Goal: Ask a question

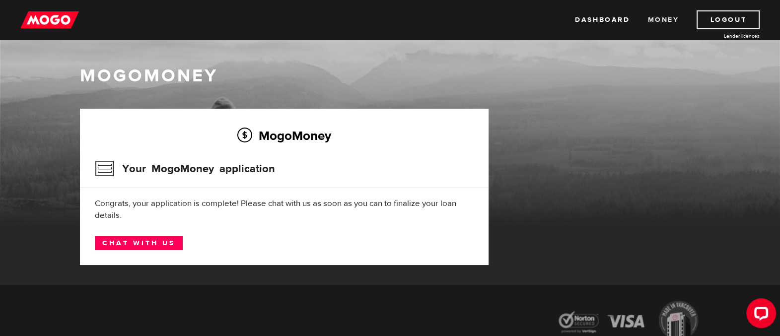
click at [653, 17] on link "Money" at bounding box center [663, 19] width 31 height 19
click at [150, 243] on link "Chat with us" at bounding box center [139, 243] width 88 height 14
click at [584, 23] on link "Dashboard" at bounding box center [602, 19] width 55 height 19
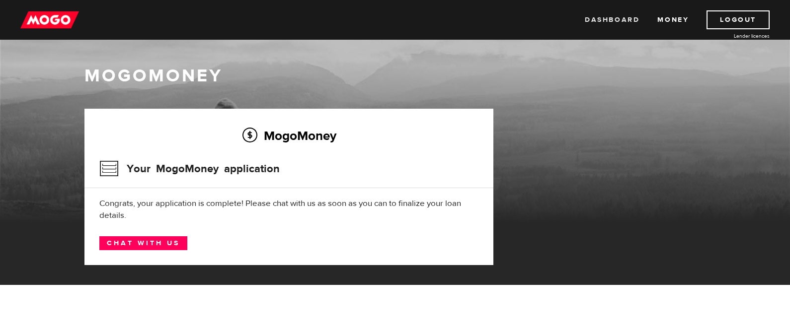
click at [611, 18] on link "Dashboard" at bounding box center [612, 19] width 55 height 19
